Goal: Transaction & Acquisition: Purchase product/service

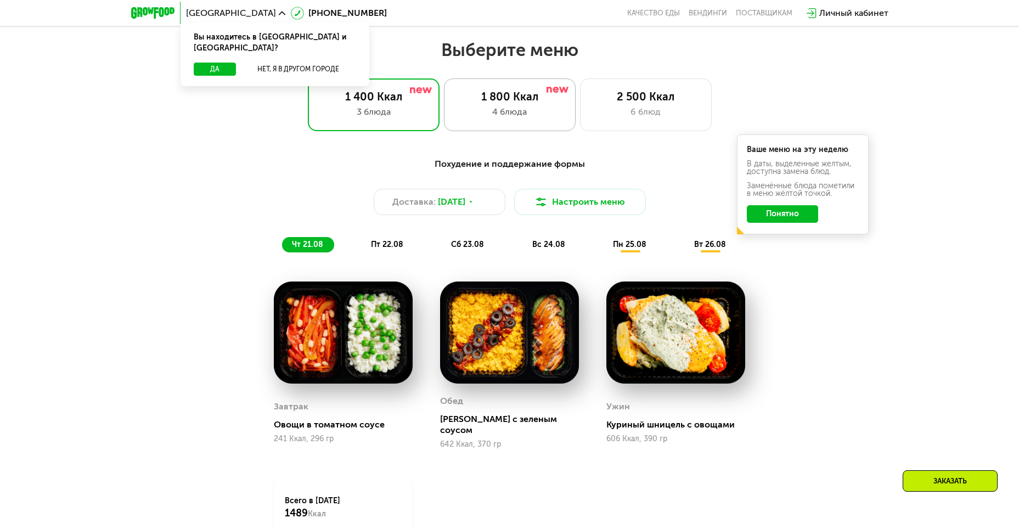
scroll to position [494, 0]
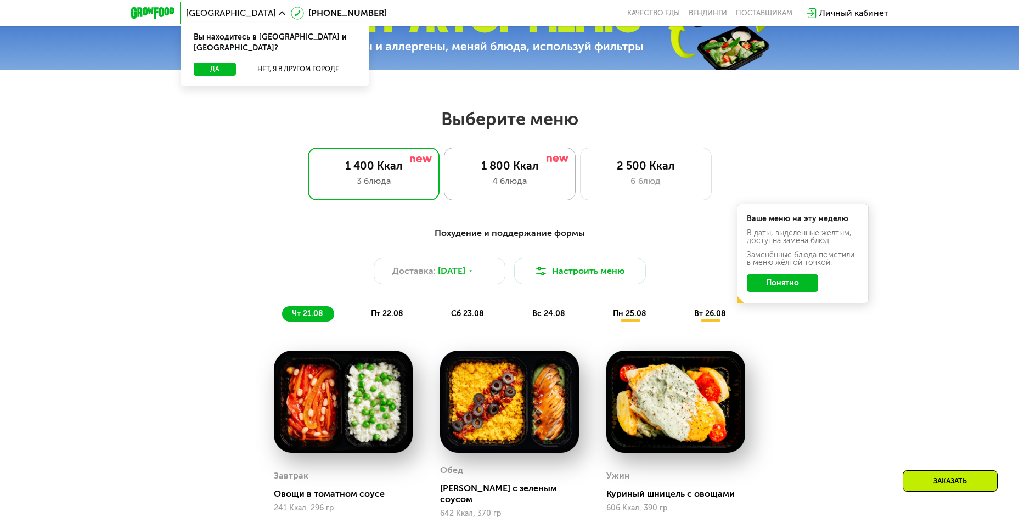
click at [519, 188] on div "4 блюда" at bounding box center [510, 181] width 109 height 13
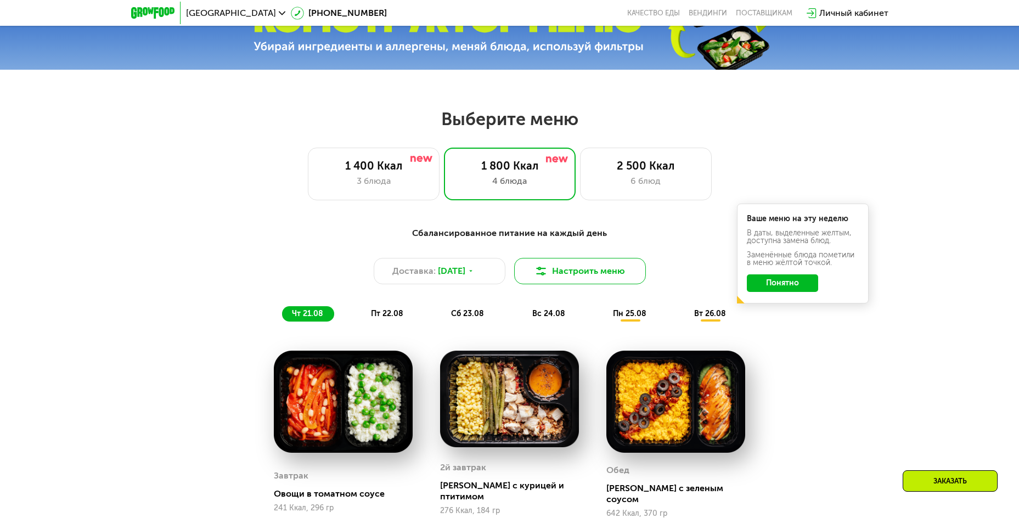
click at [569, 272] on button "Настроить меню" at bounding box center [580, 271] width 132 height 26
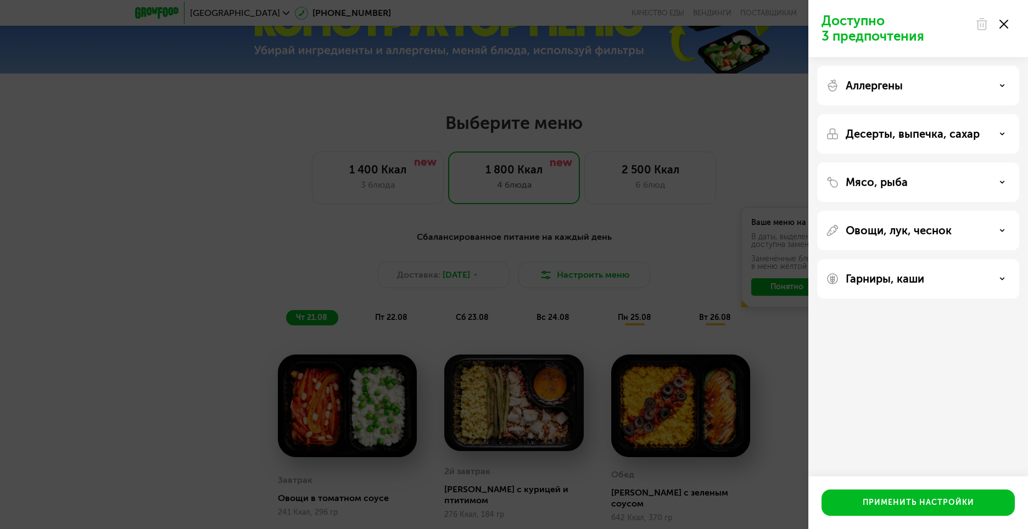
click at [1000, 86] on icon at bounding box center [1001, 85] width 5 height 5
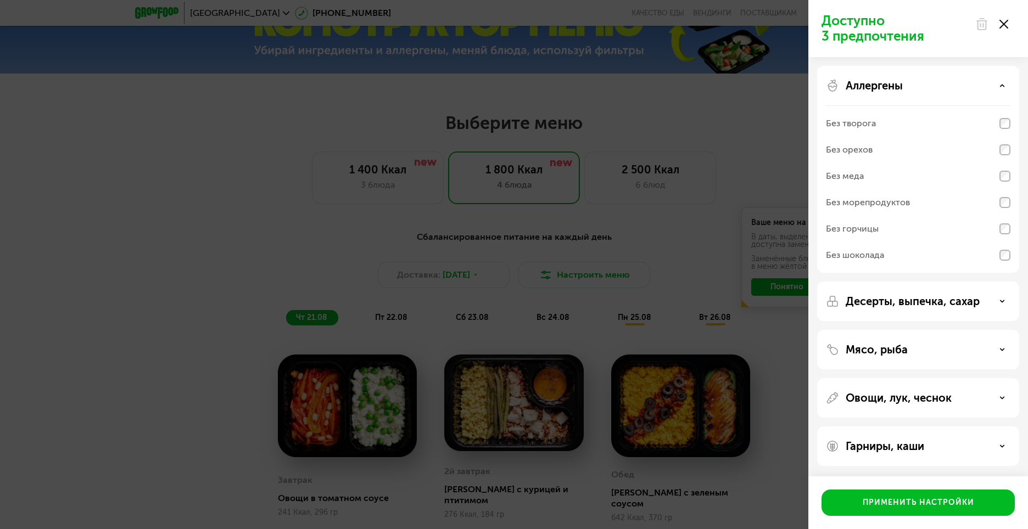
click at [1000, 86] on use at bounding box center [1002, 86] width 4 height 2
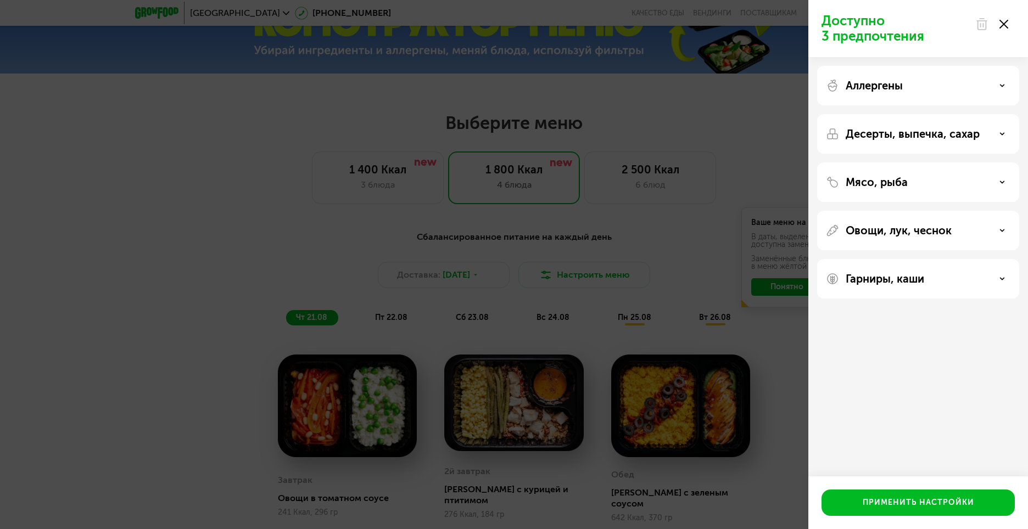
click at [1001, 178] on div "Мясо, рыба" at bounding box center [918, 182] width 184 height 13
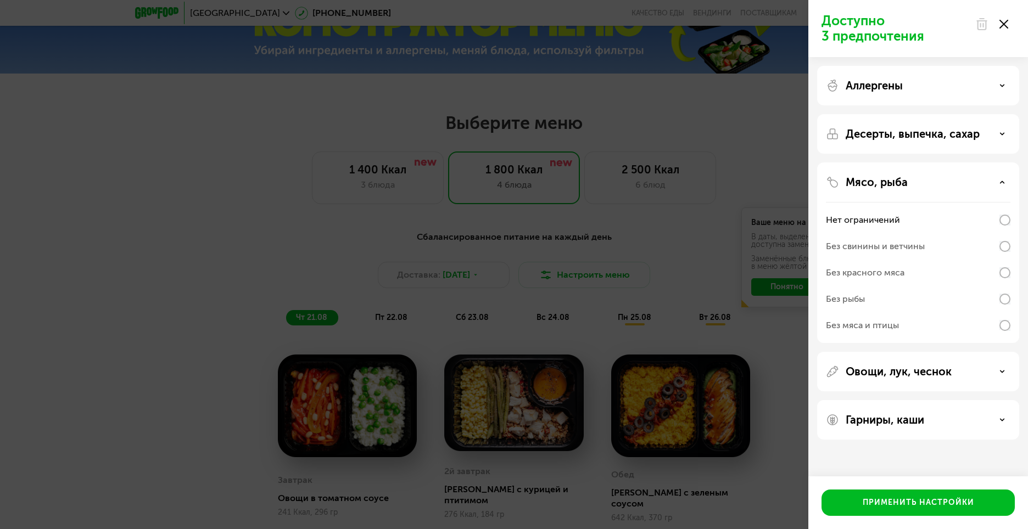
click at [1001, 178] on div "Мясо, рыба" at bounding box center [918, 182] width 184 height 13
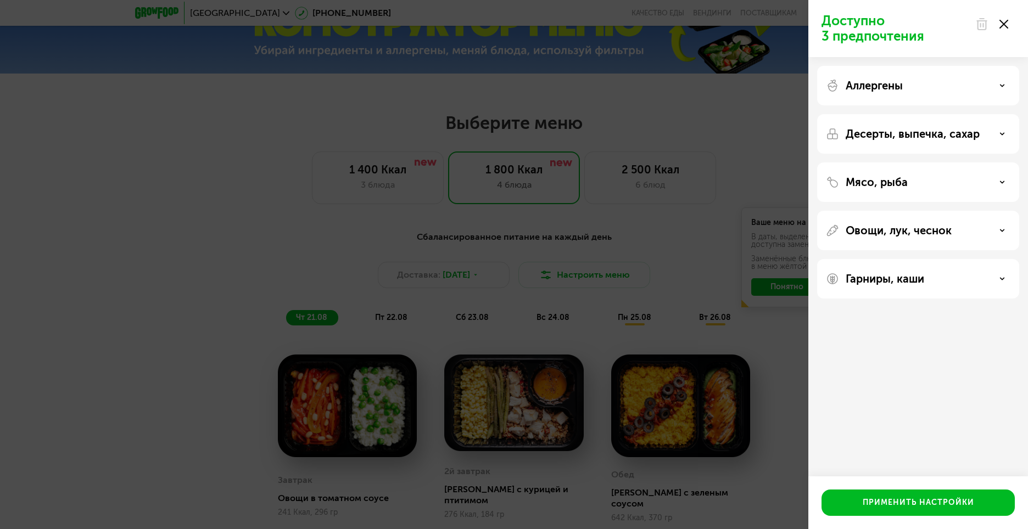
click at [1000, 277] on icon at bounding box center [1001, 278] width 5 height 5
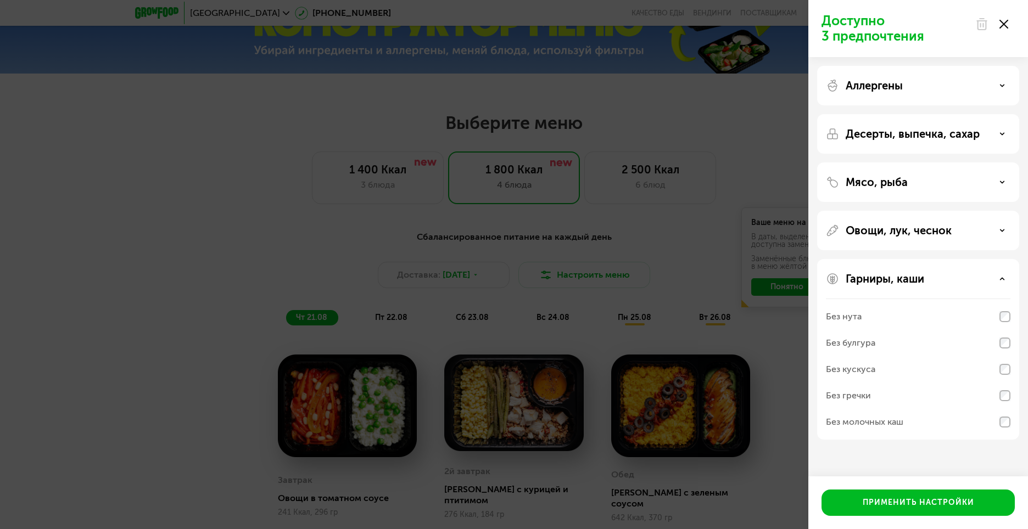
click at [1000, 277] on icon at bounding box center [1001, 278] width 5 height 5
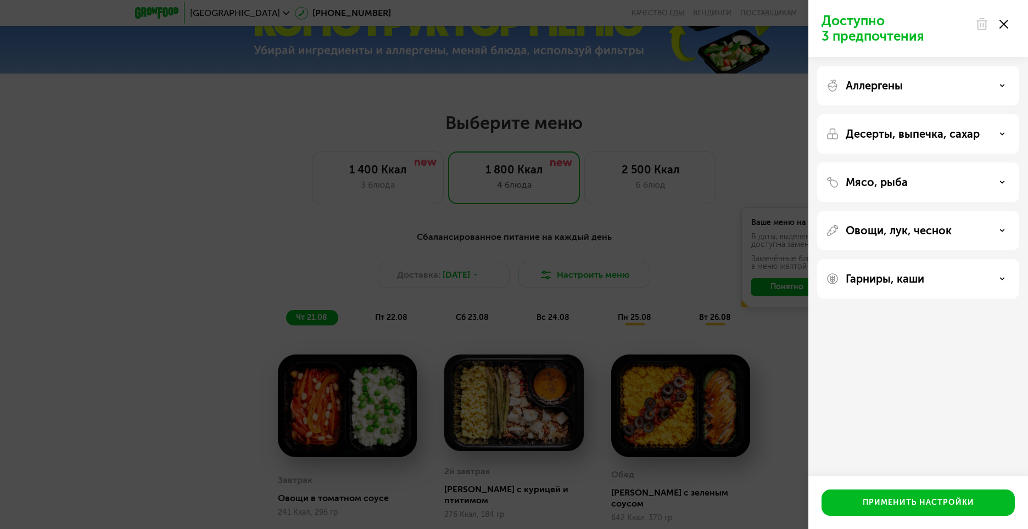
click at [1005, 27] on icon at bounding box center [1003, 24] width 9 height 9
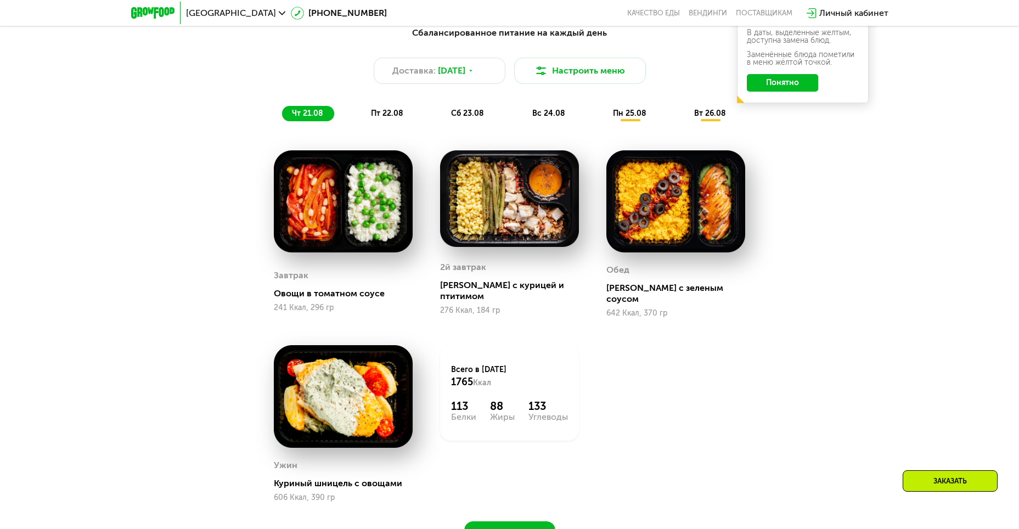
scroll to position [714, 0]
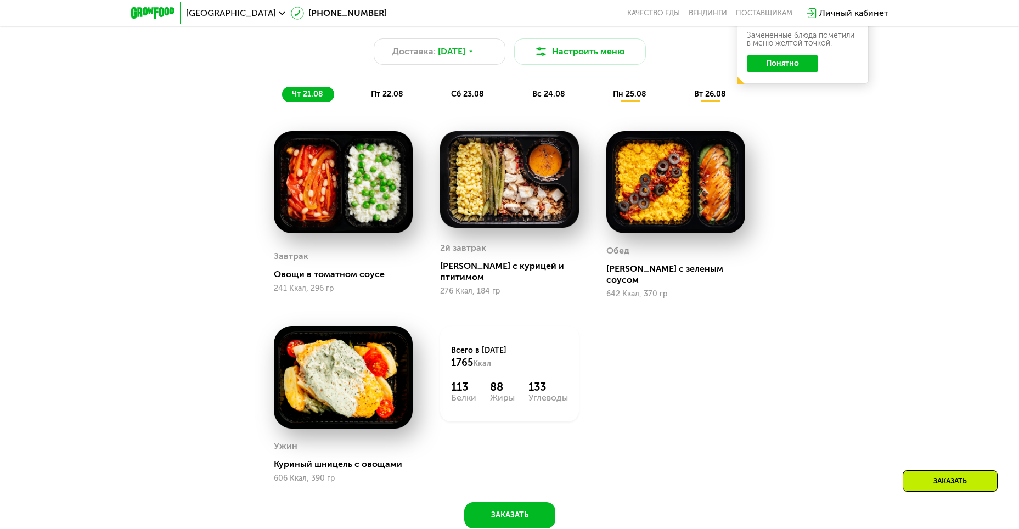
click at [392, 98] on span "пт 22.08" at bounding box center [387, 93] width 32 height 9
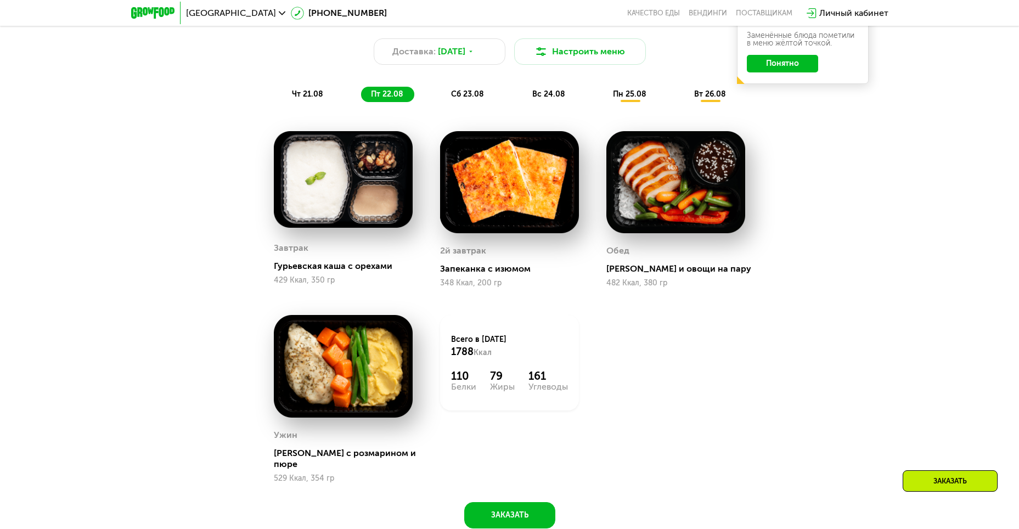
click at [456, 99] on span "сб 23.08" at bounding box center [467, 93] width 33 height 9
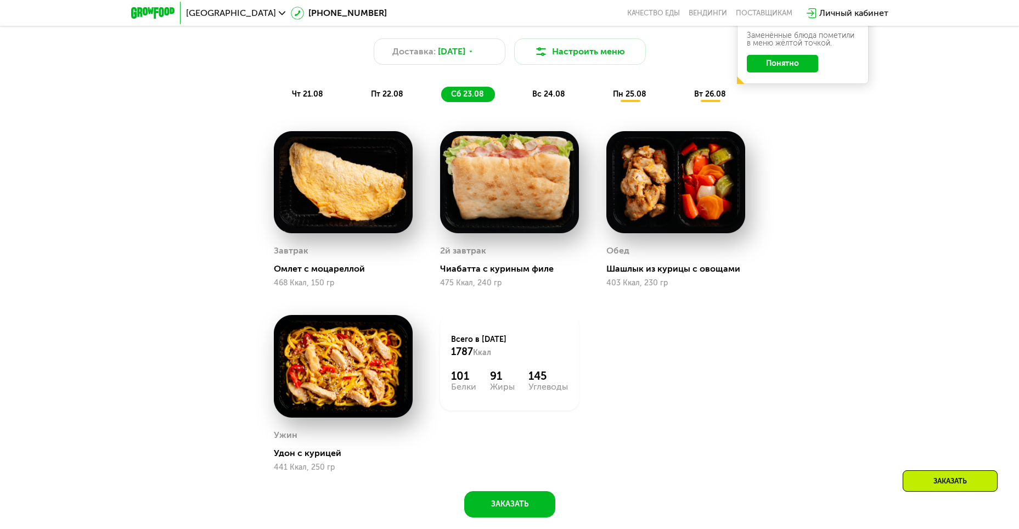
click at [536, 99] on span "вс 24.08" at bounding box center [549, 93] width 33 height 9
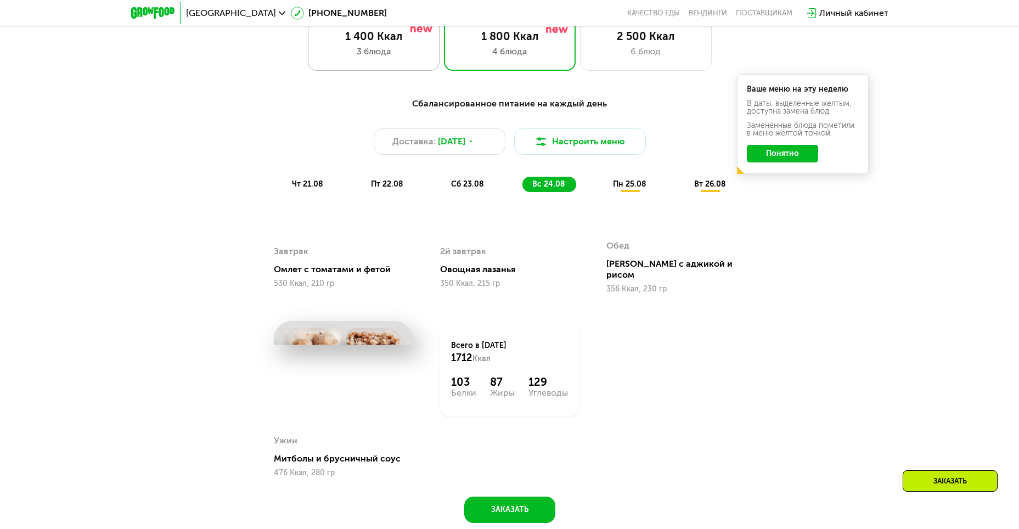
scroll to position [604, 0]
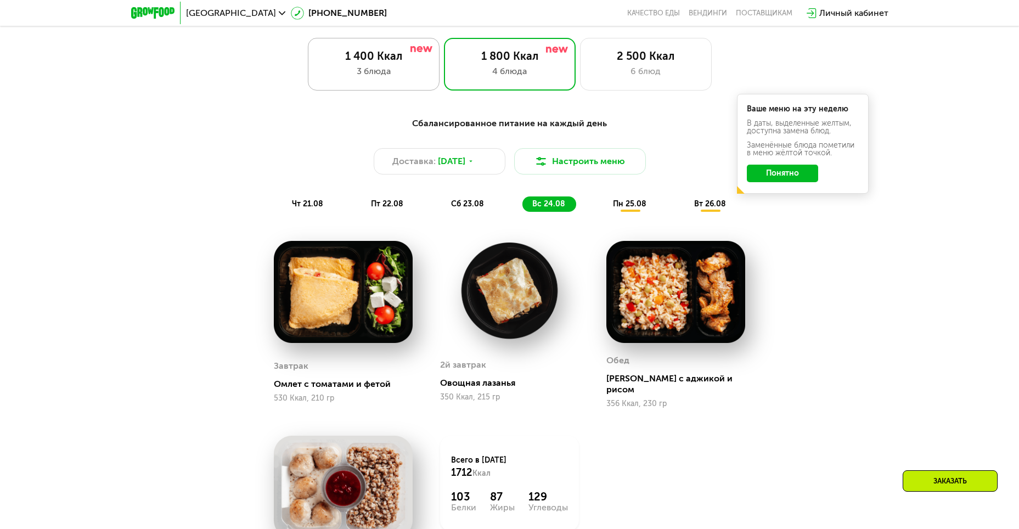
click at [399, 73] on div "3 блюда" at bounding box center [374, 71] width 109 height 13
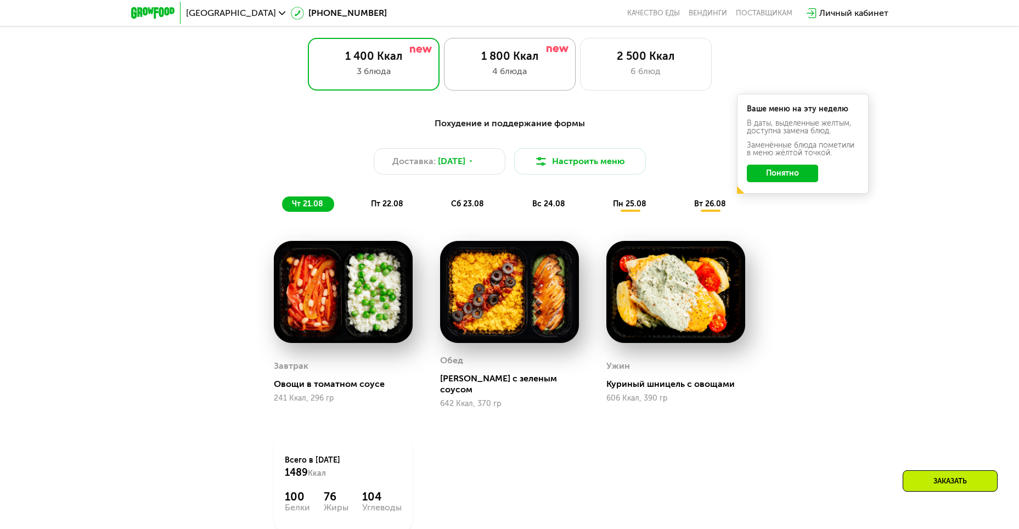
click at [504, 70] on div "4 блюда" at bounding box center [510, 71] width 109 height 13
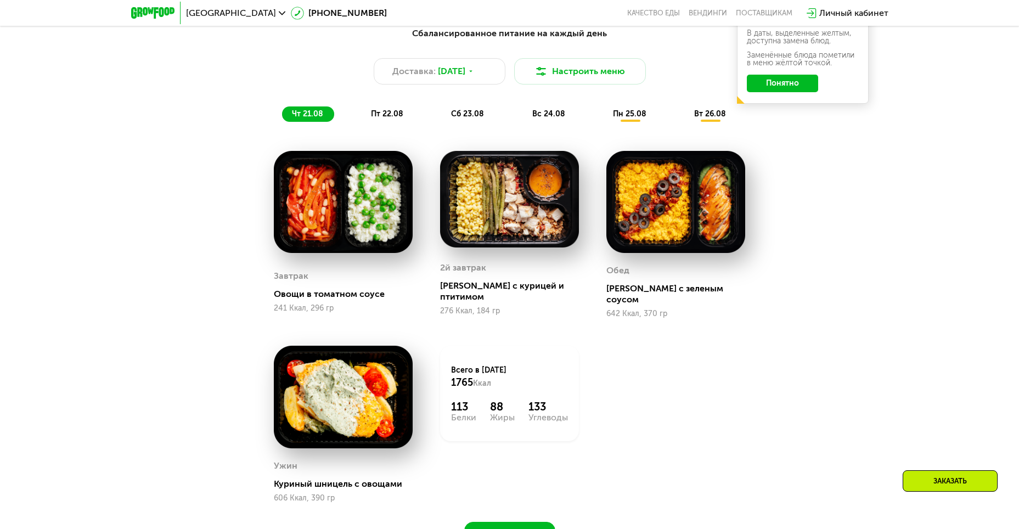
scroll to position [714, 0]
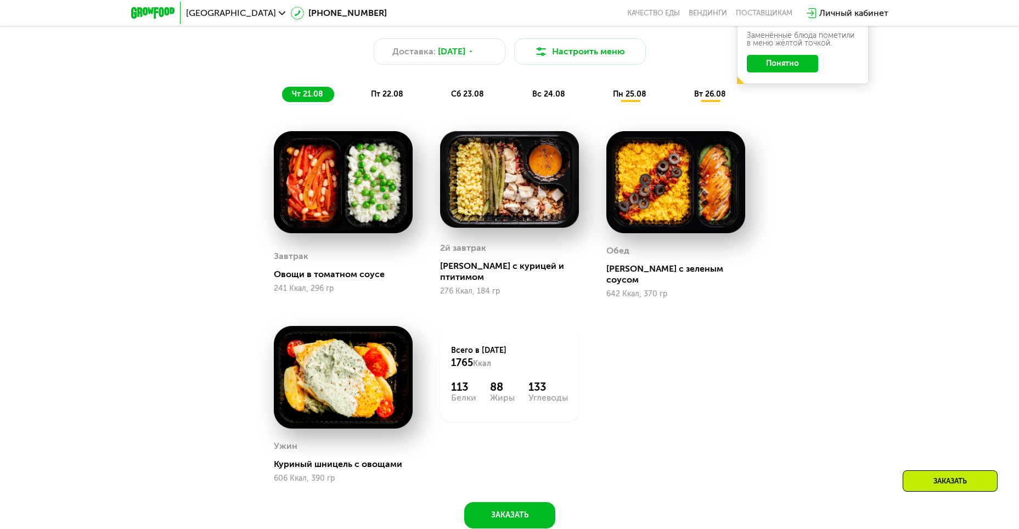
click at [402, 99] on span "пт 22.08" at bounding box center [387, 93] width 32 height 9
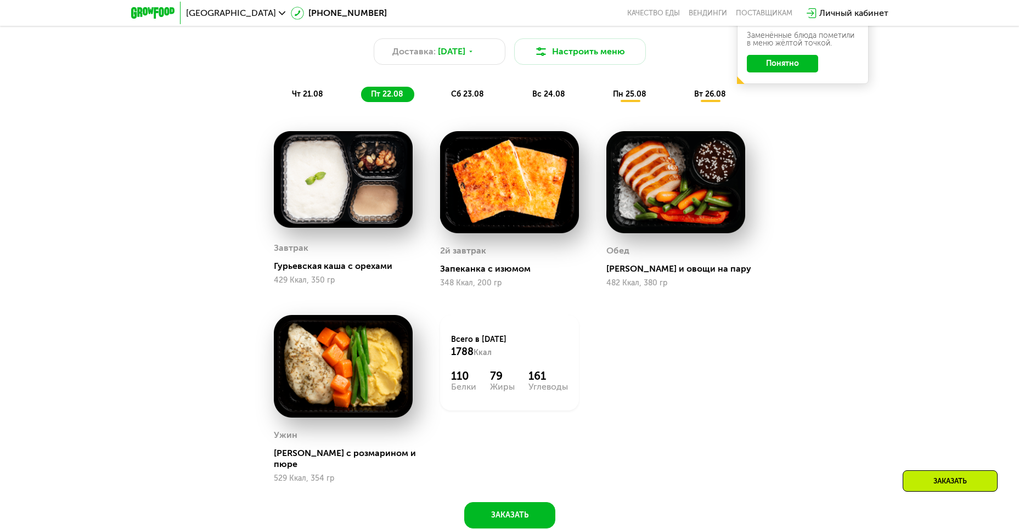
click at [523, 102] on div "сб 23.08" at bounding box center [550, 94] width 54 height 15
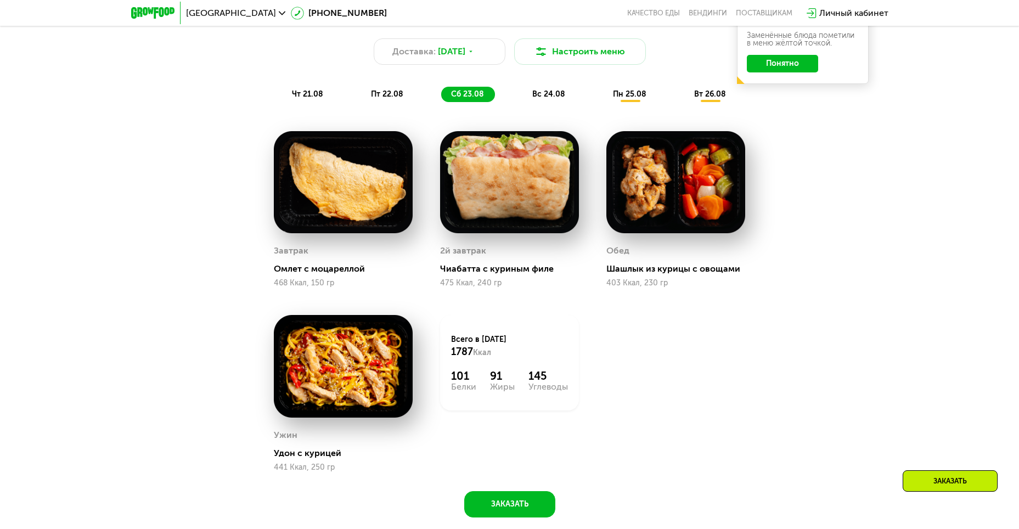
click at [534, 99] on span "вс 24.08" at bounding box center [549, 93] width 33 height 9
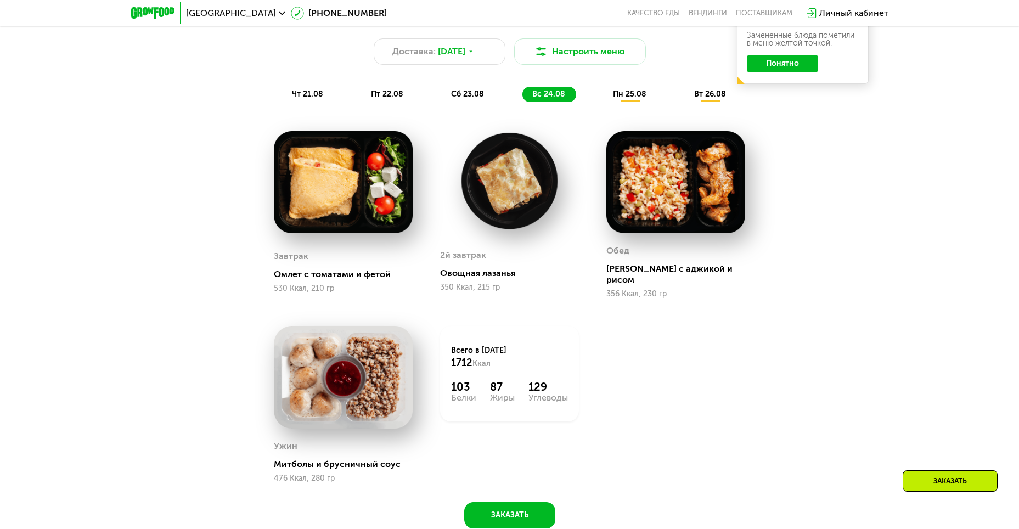
click at [627, 96] on span "пн 25.08" at bounding box center [629, 93] width 33 height 9
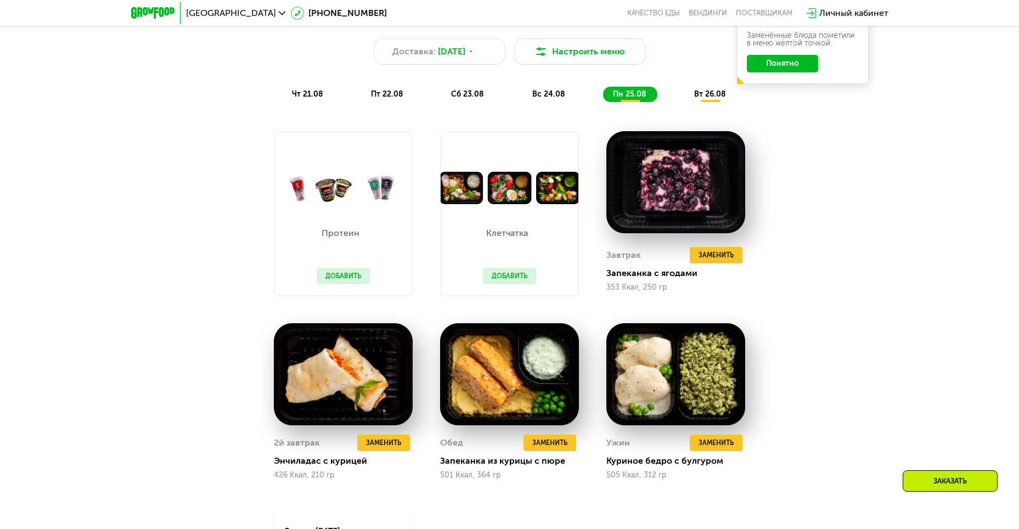
click at [695, 97] on div "вт 26.08" at bounding box center [711, 94] width 53 height 15
